Goal: Task Accomplishment & Management: Use online tool/utility

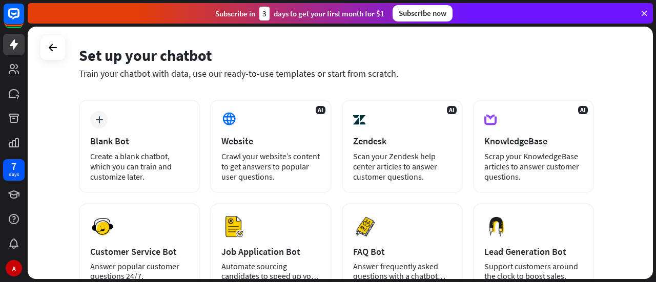
scroll to position [58, 0]
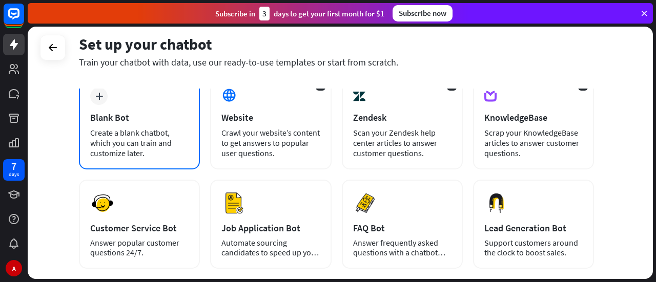
click at [104, 112] on div "Blank Bot" at bounding box center [139, 118] width 98 height 12
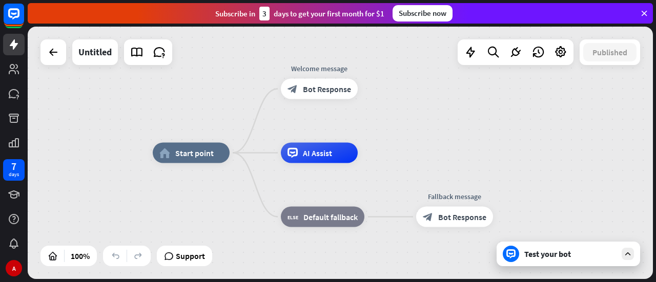
click at [590, 255] on div "Test your bot" at bounding box center [570, 254] width 92 height 10
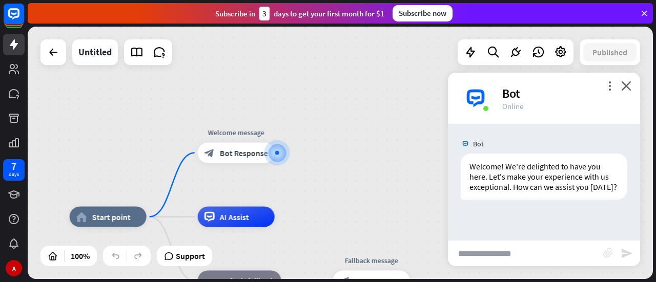
click at [608, 257] on icon "block_attachment" at bounding box center [608, 253] width 10 height 10
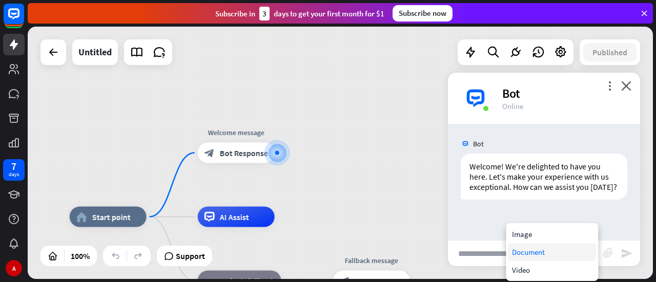
click at [542, 250] on div "Document" at bounding box center [552, 252] width 88 height 18
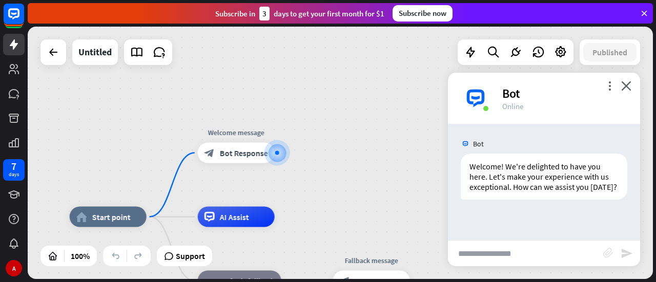
click at [607, 257] on icon "block_attachment" at bounding box center [608, 253] width 10 height 10
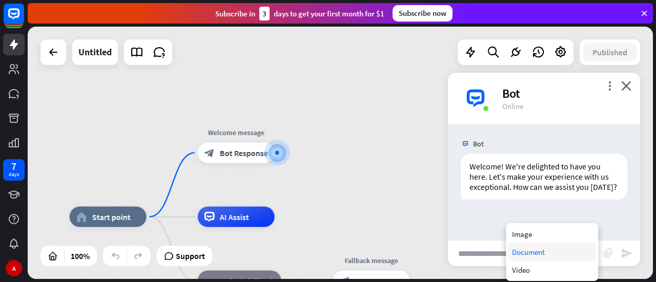
click at [550, 257] on div "Document" at bounding box center [552, 252] width 88 height 18
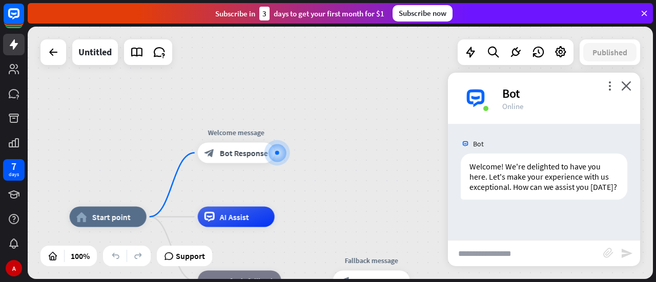
click at [528, 253] on input "text" at bounding box center [525, 254] width 155 height 26
paste input "**********"
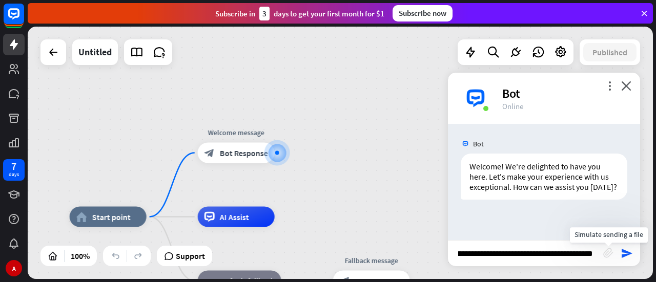
type input "**********"
click at [607, 252] on icon "block_attachment" at bounding box center [608, 253] width 10 height 10
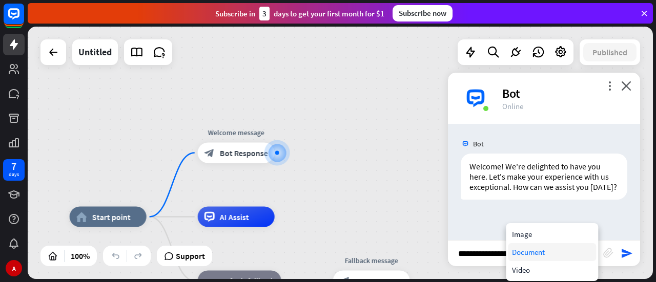
click at [563, 251] on div "Document" at bounding box center [552, 252] width 88 height 18
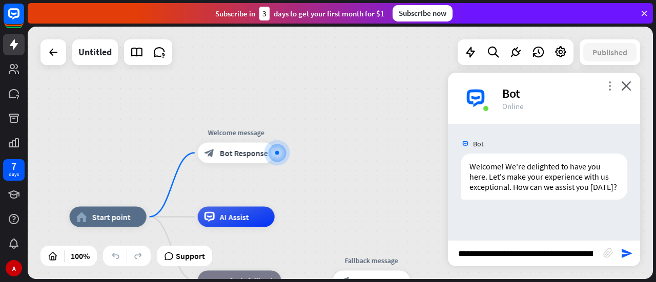
click at [606, 86] on icon "more_vert" at bounding box center [610, 86] width 10 height 10
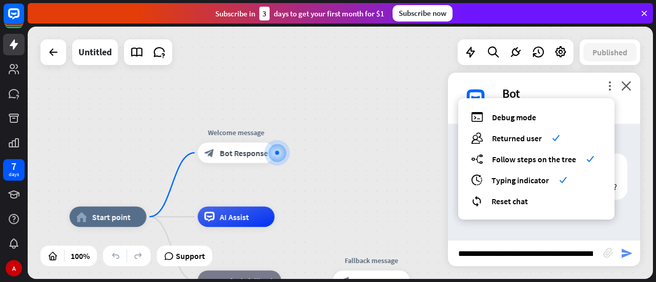
click at [624, 257] on icon "send" at bounding box center [627, 254] width 12 height 12
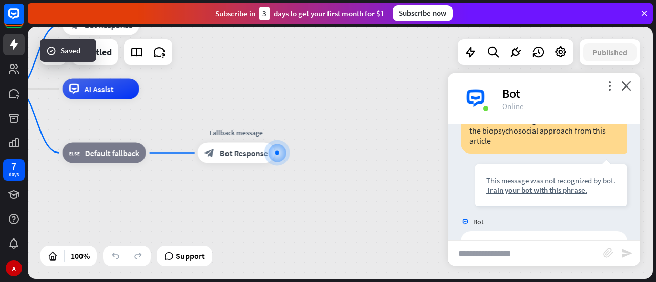
scroll to position [81, 0]
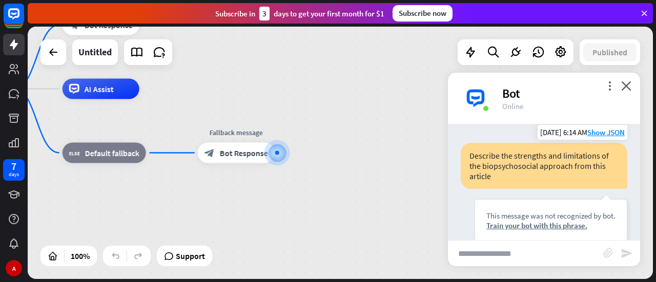
drag, startPoint x: 560, startPoint y: 178, endPoint x: 590, endPoint y: 179, distance: 30.8
click at [590, 179] on div "Describe the strengths and limitations of the biopsychosocial approach from thi…" at bounding box center [544, 166] width 167 height 46
drag, startPoint x: 590, startPoint y: 179, endPoint x: 607, endPoint y: 191, distance: 20.3
click at [607, 189] on div "Describe the strengths and limitations of the biopsychosocial approach from thi…" at bounding box center [544, 166] width 167 height 46
click at [627, 87] on icon "close" at bounding box center [626, 86] width 10 height 10
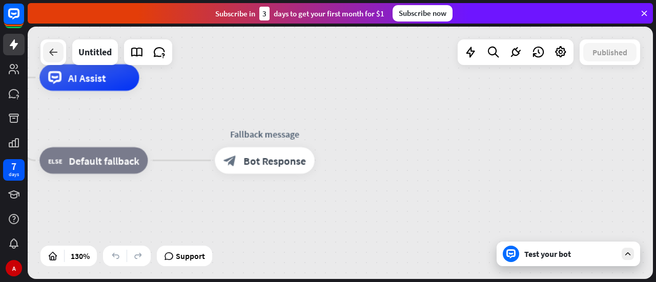
click at [59, 50] on div at bounding box center [53, 52] width 21 height 21
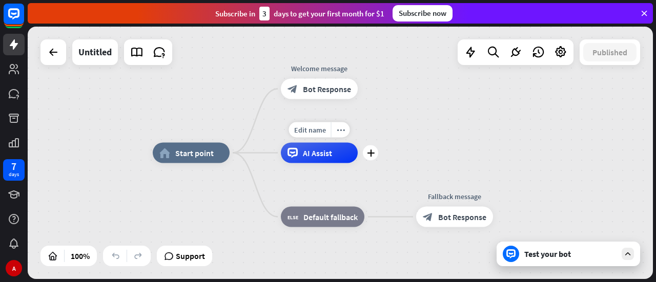
click at [314, 161] on div "AI Assist" at bounding box center [319, 153] width 77 height 21
click at [375, 157] on div "plus" at bounding box center [370, 153] width 15 height 15
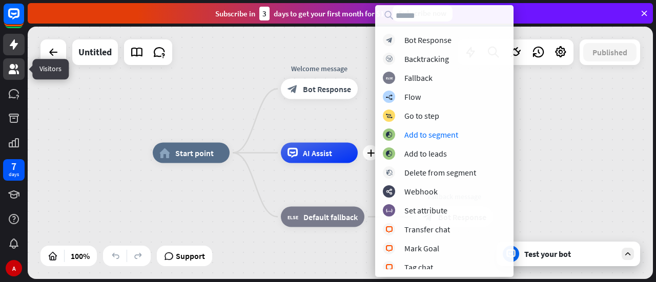
click at [13, 69] on icon at bounding box center [14, 69] width 12 height 12
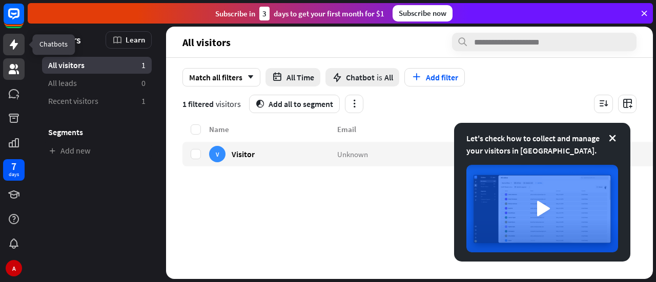
click at [14, 52] on link at bounding box center [14, 45] width 22 height 22
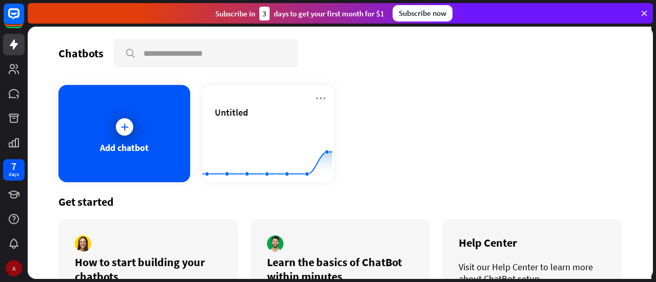
click at [9, 271] on div "A" at bounding box center [14, 268] width 16 height 16
